Goal: Task Accomplishment & Management: Use online tool/utility

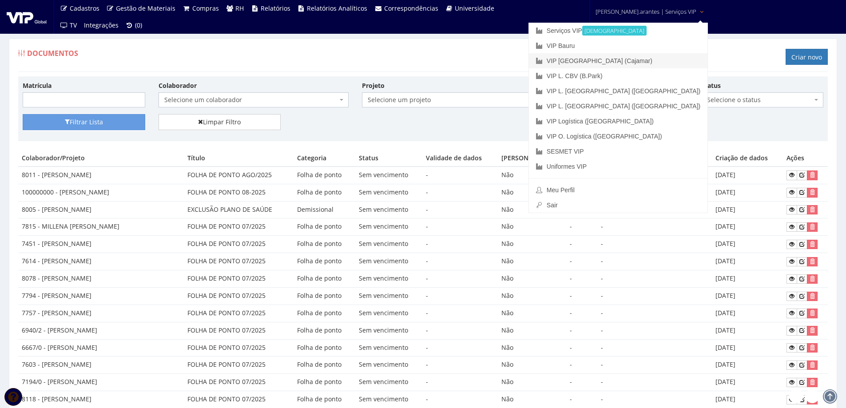
click at [597, 59] on font "VIP [GEOGRAPHIC_DATA] (Cajamar)" at bounding box center [599, 60] width 106 height 7
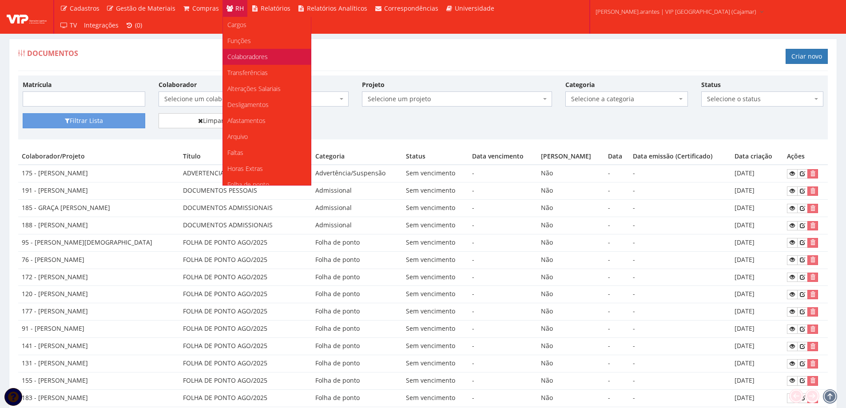
click at [232, 55] on span "Colaboradores" at bounding box center [247, 56] width 40 height 8
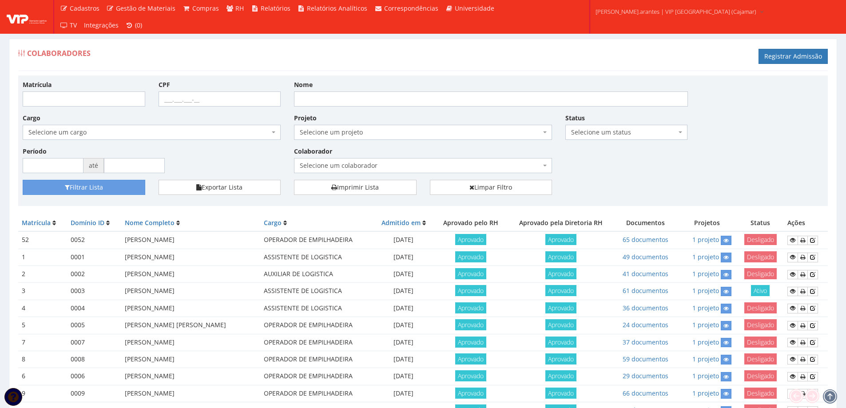
click at [339, 163] on span "Selecione um colaborador" at bounding box center [420, 165] width 241 height 9
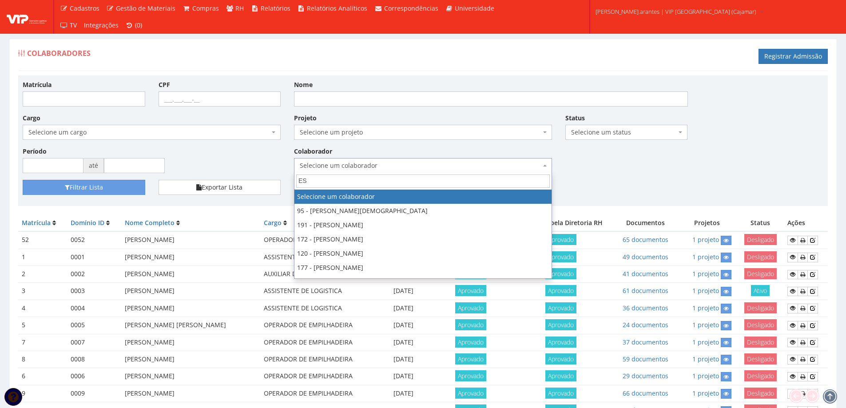
type input "EST"
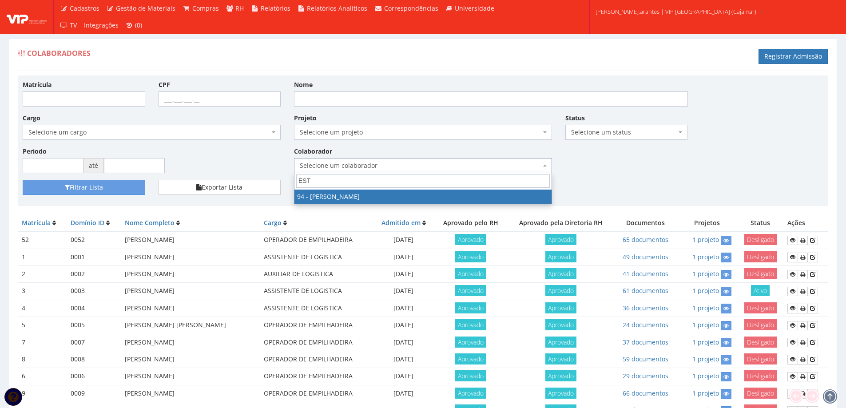
select select "3384"
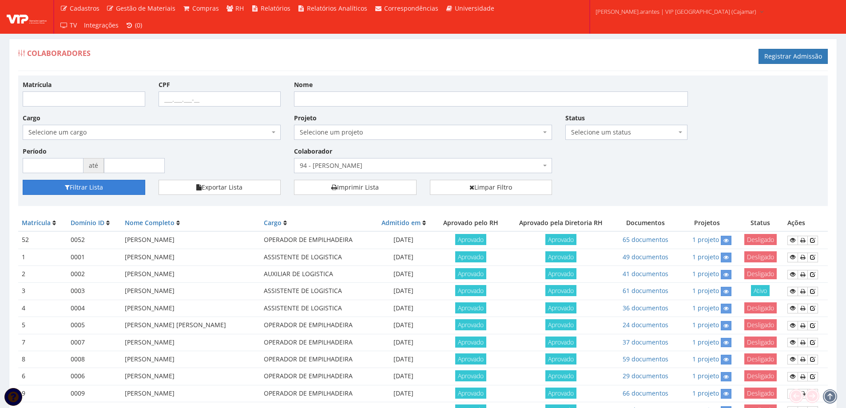
click at [121, 189] on button "Filtrar Lista" at bounding box center [84, 187] width 123 height 15
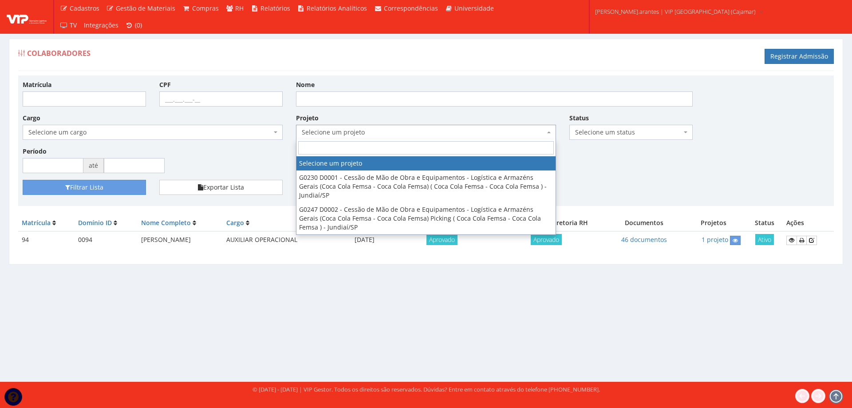
click at [358, 135] on span "Selecione um projeto" at bounding box center [423, 132] width 243 height 9
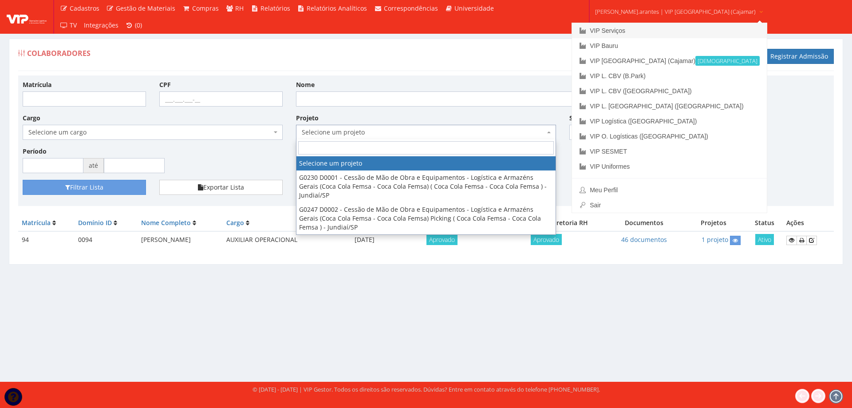
click at [621, 32] on link "VIP Serviços" at bounding box center [669, 30] width 195 height 15
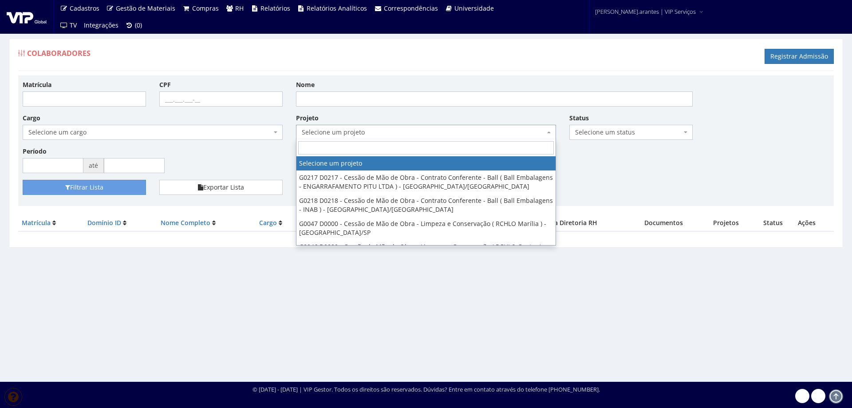
click at [427, 131] on span "Selecione um projeto" at bounding box center [423, 132] width 243 height 9
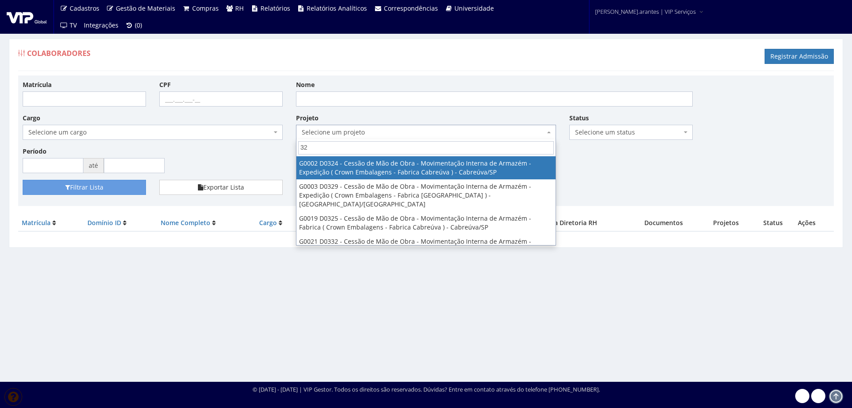
type input "3"
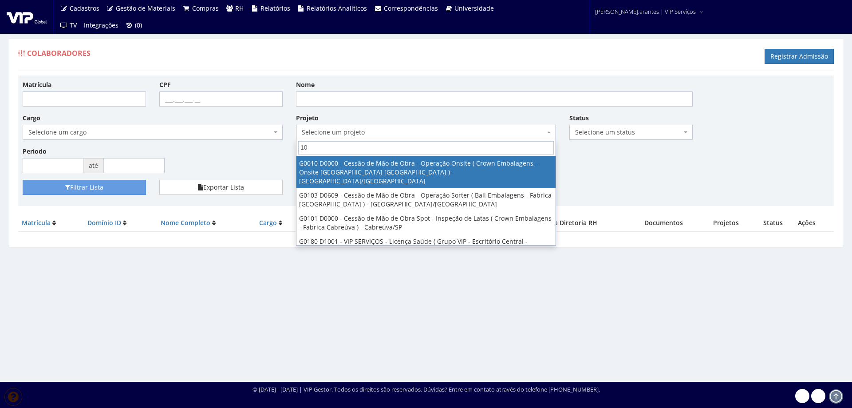
type input "1"
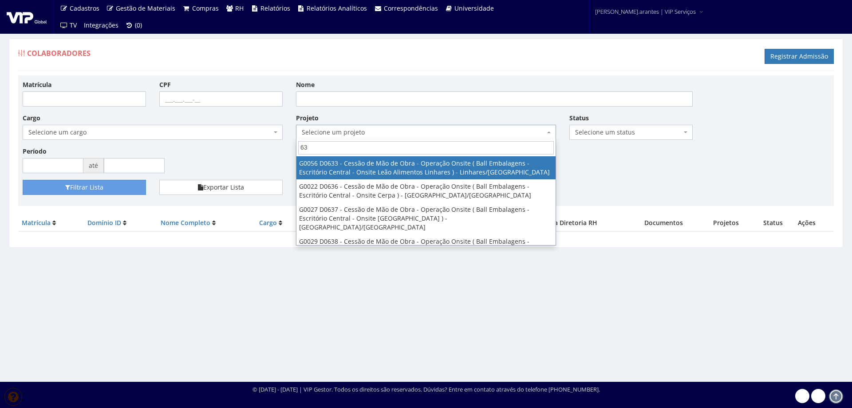
type input "6"
type input "33"
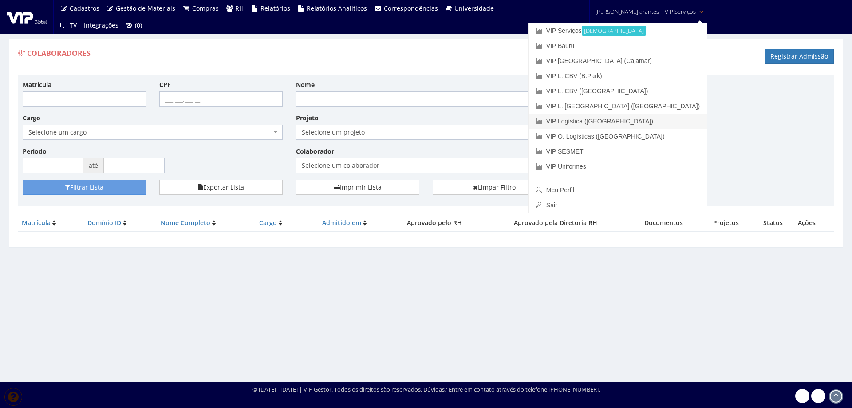
click at [627, 122] on link "VIP Logística ([GEOGRAPHIC_DATA])" at bounding box center [618, 121] width 178 height 15
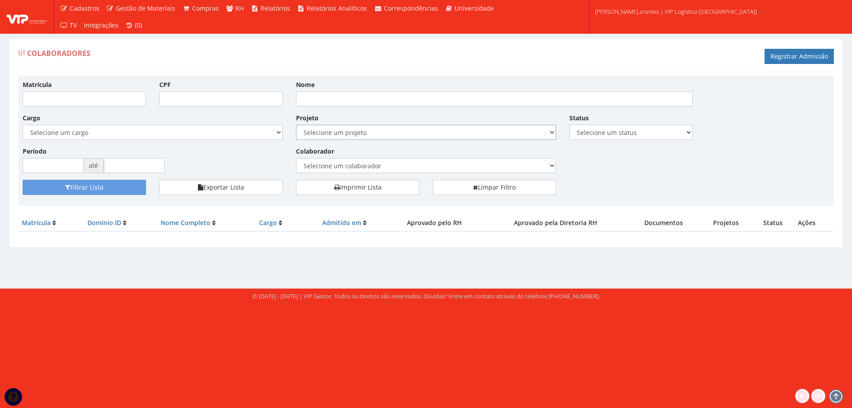
click at [376, 133] on select "Selecione um projeto G0208 D0208 - Cessão de Mão de Obra e Equipamentos - Logís…" at bounding box center [426, 132] width 260 height 15
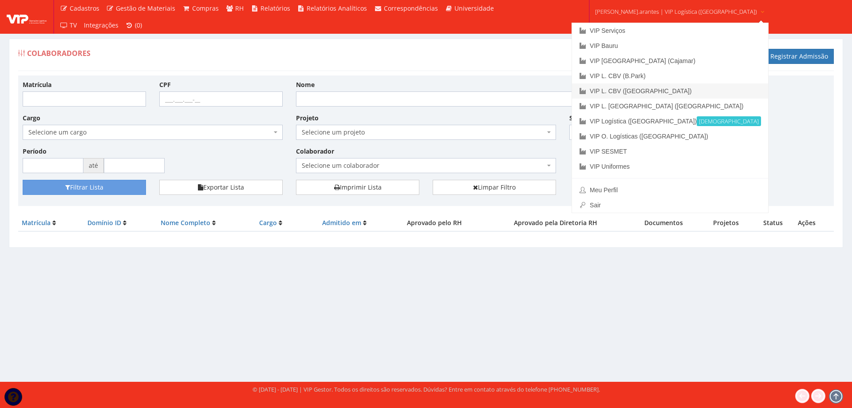
click at [636, 89] on link "VIP L. CBV ([GEOGRAPHIC_DATA])" at bounding box center [670, 90] width 196 height 15
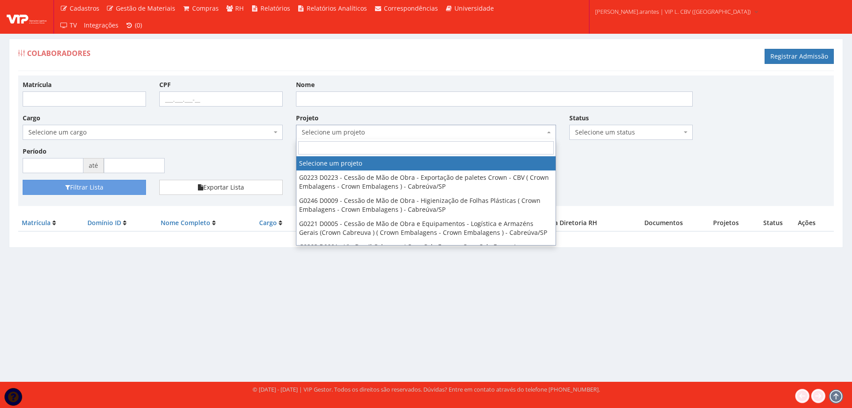
click at [410, 131] on span "Selecione um projeto" at bounding box center [423, 132] width 243 height 9
type input "5"
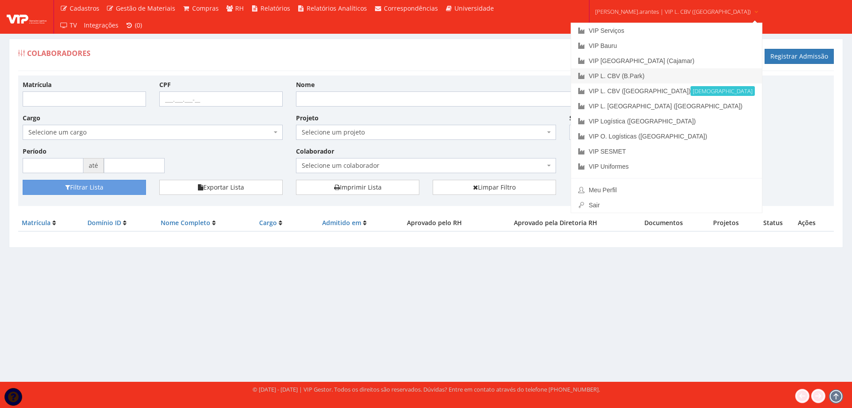
click at [646, 77] on link "VIP L. CBV (B.Park)" at bounding box center [666, 75] width 191 height 15
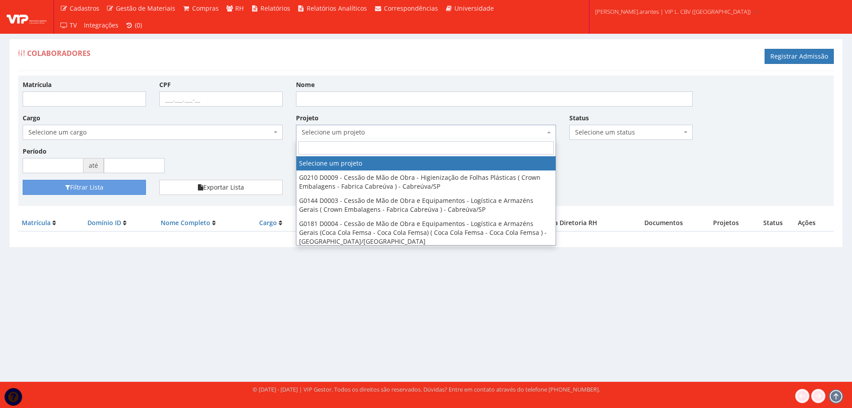
click at [371, 129] on span "Selecione um projeto" at bounding box center [423, 132] width 243 height 9
click at [498, 147] on input "search" at bounding box center [426, 147] width 256 height 13
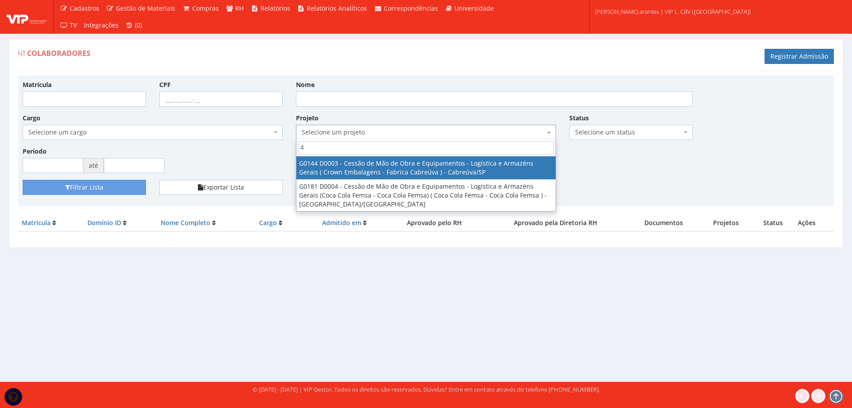
type input "4"
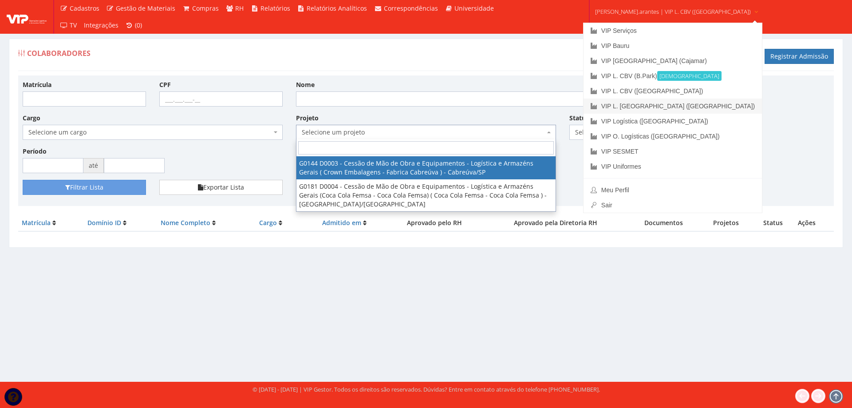
click at [620, 107] on link "VIP L. [GEOGRAPHIC_DATA] ([GEOGRAPHIC_DATA])" at bounding box center [673, 106] width 178 height 15
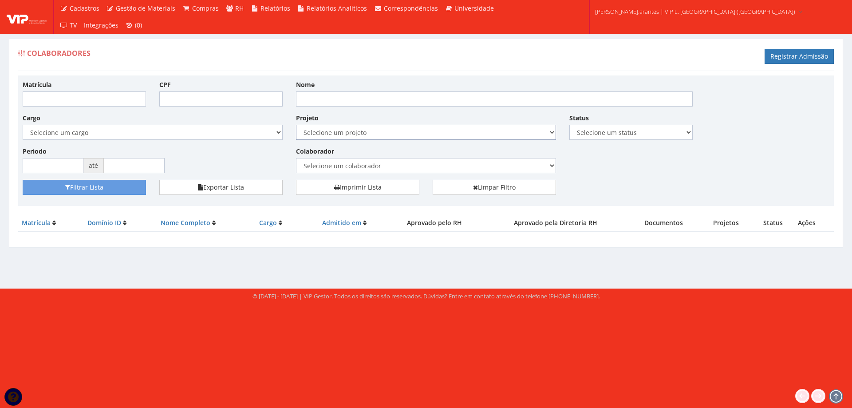
click at [422, 136] on select "Selecione um projeto G0128 D0002 - Cessão de Mão de Obra e Equipamentos - Logís…" at bounding box center [426, 132] width 260 height 15
